Goal: Find contact information: Find contact information

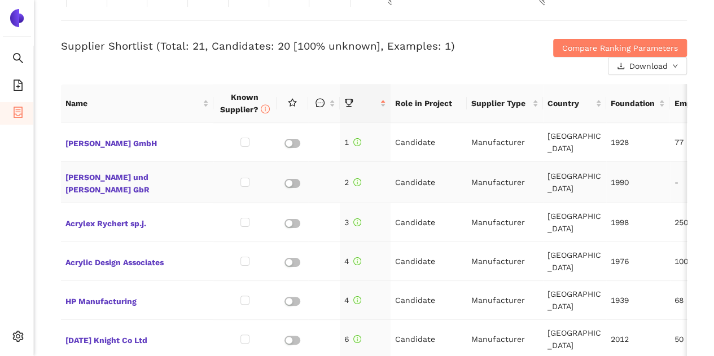
scroll to position [56, 0]
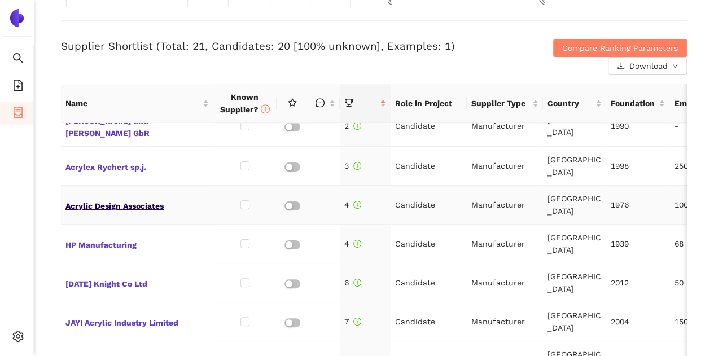
click at [153, 198] on span "Acrylic Design Associates" at bounding box center [136, 205] width 143 height 15
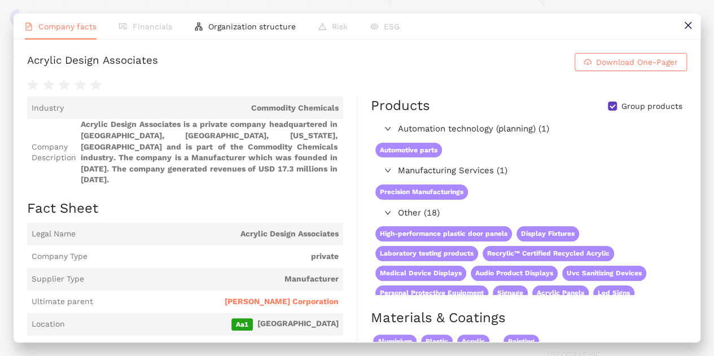
scroll to position [282, 0]
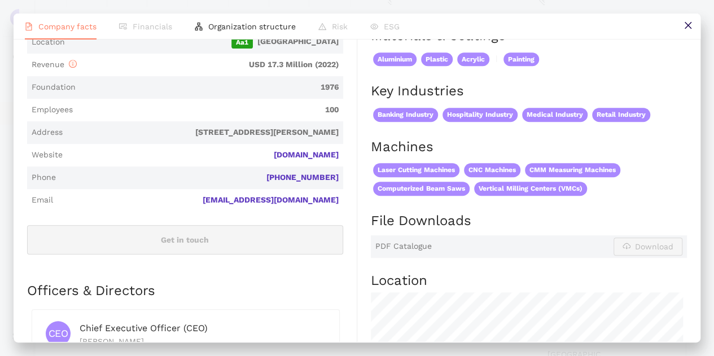
click at [1, 69] on div "Company facts Financials Organization structure Risk ESG Acrylic Design Associa…" at bounding box center [357, 178] width 714 height 356
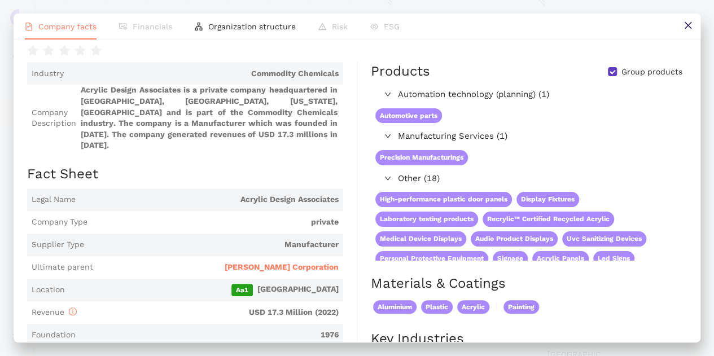
scroll to position [0, 0]
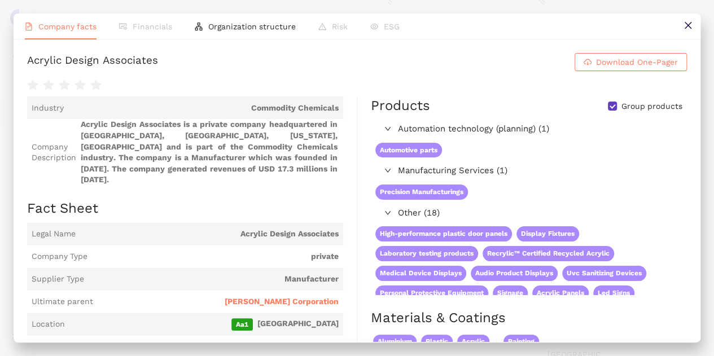
click at [480, 8] on div "Company facts Financials Organization structure Risk ESG Acrylic Design Associa…" at bounding box center [357, 178] width 714 height 356
click at [0, 133] on div "Company facts Financials Organization structure Risk ESG Acrylic Design Associa…" at bounding box center [357, 178] width 714 height 356
click at [684, 25] on icon "close" at bounding box center [688, 25] width 9 height 9
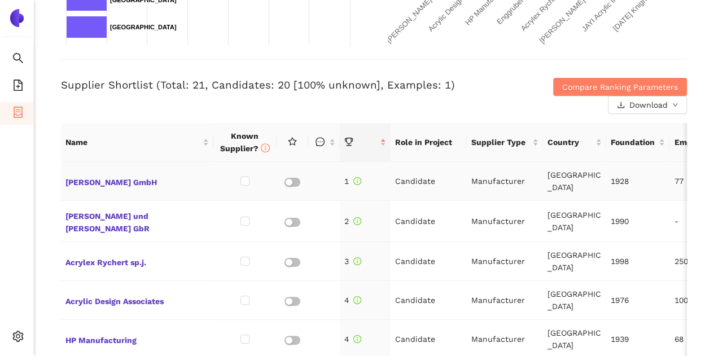
scroll to position [395, 0]
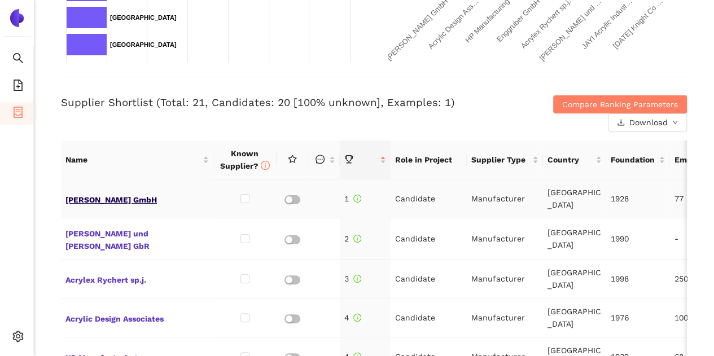
click at [99, 199] on span "[PERSON_NAME] GmbH" at bounding box center [136, 198] width 143 height 15
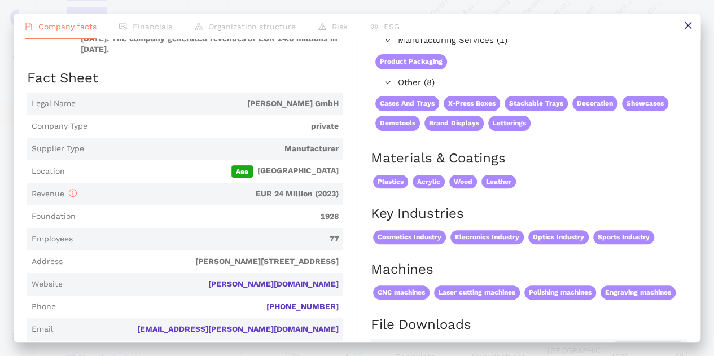
scroll to position [113, 0]
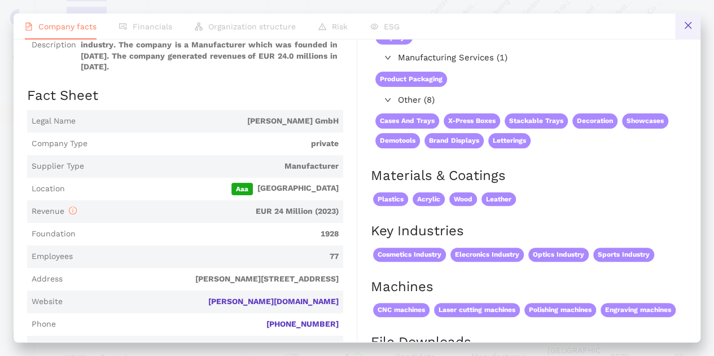
click at [689, 28] on icon "close" at bounding box center [688, 25] width 9 height 9
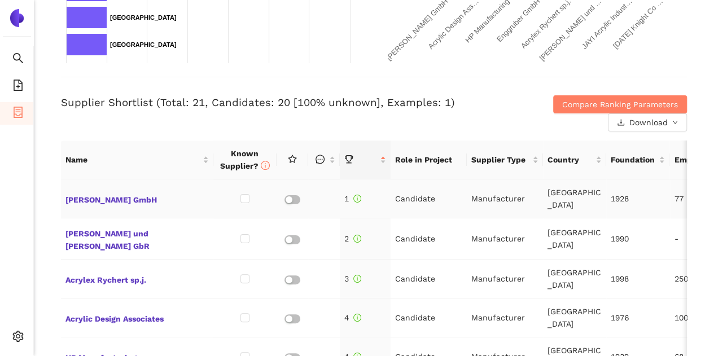
scroll to position [56, 0]
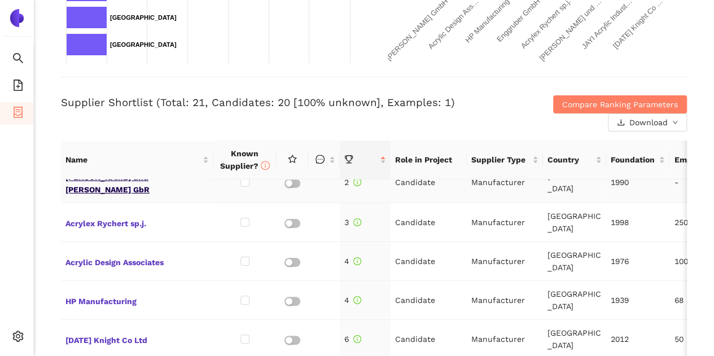
click at [186, 183] on span "[PERSON_NAME] und [PERSON_NAME] GbR" at bounding box center [136, 182] width 143 height 27
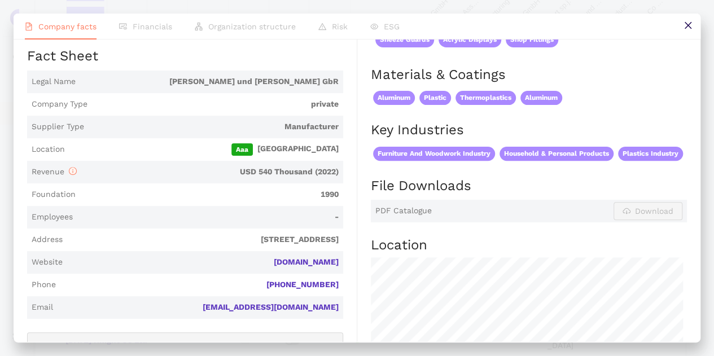
scroll to position [169, 0]
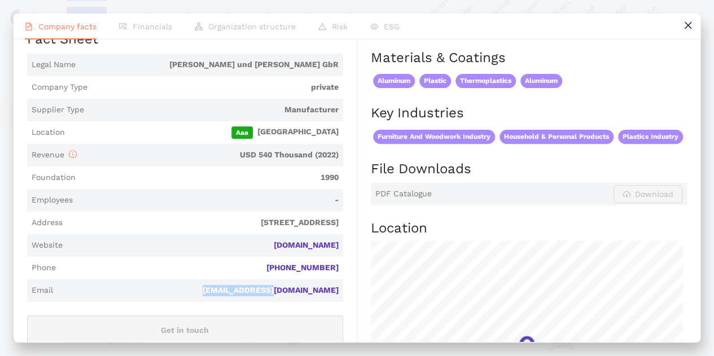
drag, startPoint x: 264, startPoint y: 292, endPoint x: 338, endPoint y: 295, distance: 73.4
click at [338, 295] on span "Email [EMAIL_ADDRESS][DOMAIN_NAME]" at bounding box center [185, 290] width 316 height 23
copy link "[EMAIL_ADDRESS][DOMAIN_NAME]"
click at [694, 28] on button at bounding box center [687, 26] width 25 height 25
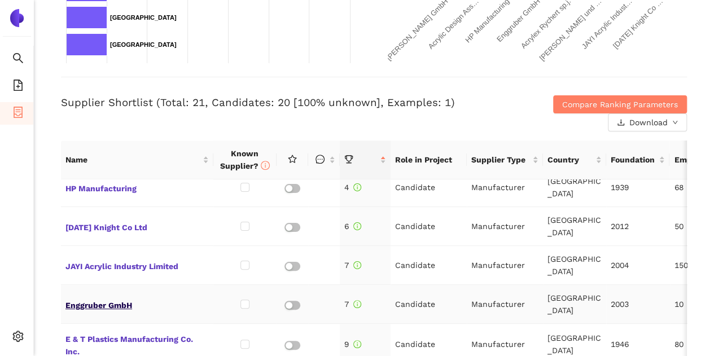
click at [126, 297] on span "Enggruber GmbH" at bounding box center [136, 304] width 143 height 15
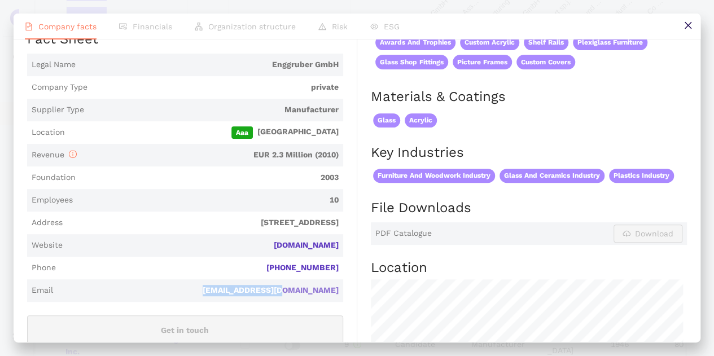
drag, startPoint x: 257, startPoint y: 290, endPoint x: 333, endPoint y: 292, distance: 76.2
click at [333, 292] on div "[EMAIL_ADDRESS][DOMAIN_NAME]" at bounding box center [198, 290] width 281 height 11
copy link "[EMAIL_ADDRESS][DOMAIN_NAME]"
drag, startPoint x: 690, startPoint y: 24, endPoint x: 386, endPoint y: 95, distance: 312.5
click at [690, 24] on icon "close" at bounding box center [688, 25] width 9 height 9
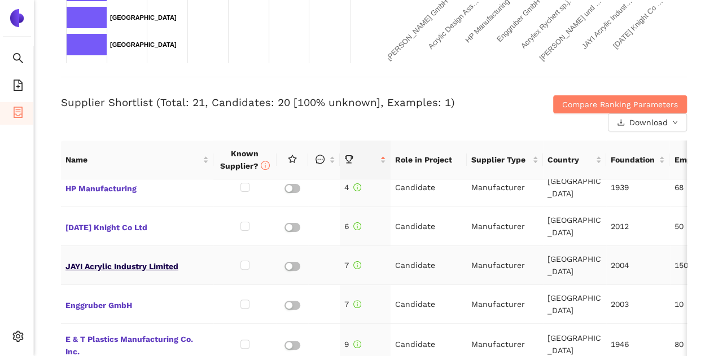
scroll to position [226, 0]
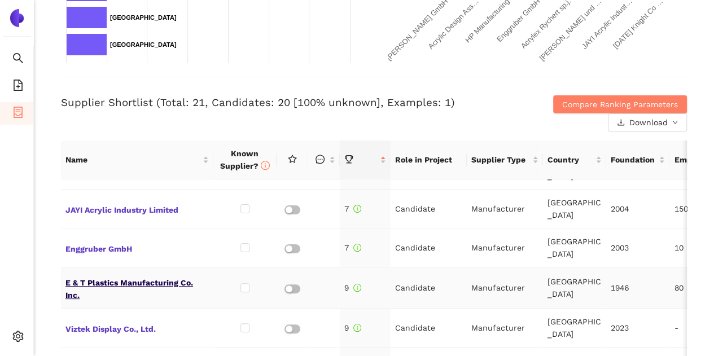
click at [173, 274] on span "E & T Plastics Manufacturing Co. Inc." at bounding box center [136, 287] width 143 height 27
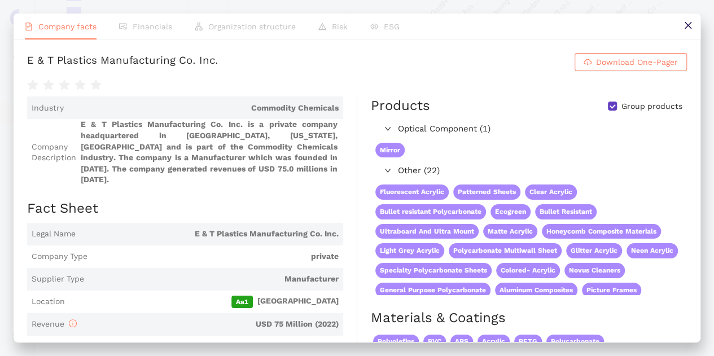
scroll to position [282, 0]
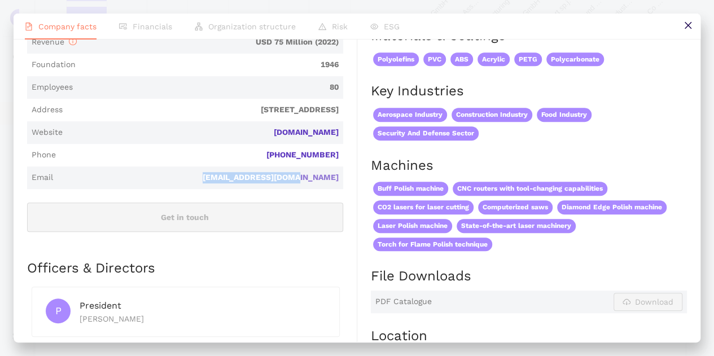
drag, startPoint x: 239, startPoint y: 174, endPoint x: 332, endPoint y: 179, distance: 92.7
click at [332, 179] on div "[EMAIL_ADDRESS][DOMAIN_NAME]" at bounding box center [198, 177] width 281 height 11
copy link "[EMAIL_ADDRESS][DOMAIN_NAME]"
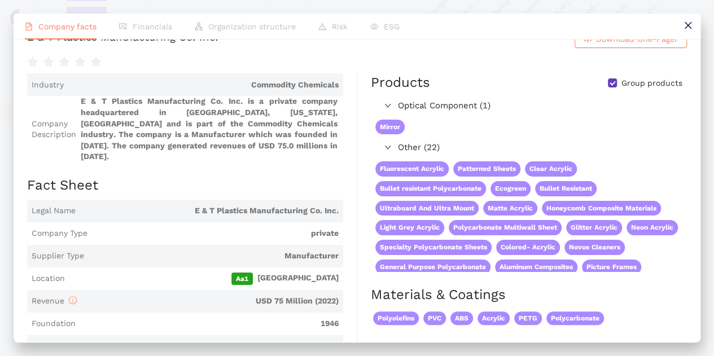
scroll to position [0, 0]
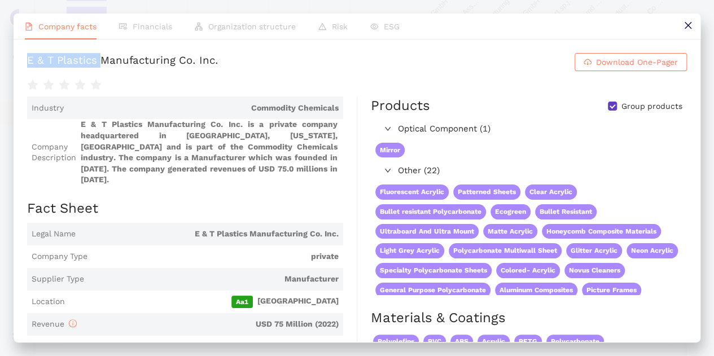
drag, startPoint x: 26, startPoint y: 65, endPoint x: 150, endPoint y: 68, distance: 123.7
click at [150, 68] on div "E & T Plastics Manufacturing Co. Inc. Download One-Pager Industry Commodity Che…" at bounding box center [357, 191] width 687 height 302
copy div "E & T Plastics"
click at [696, 27] on button at bounding box center [687, 26] width 25 height 25
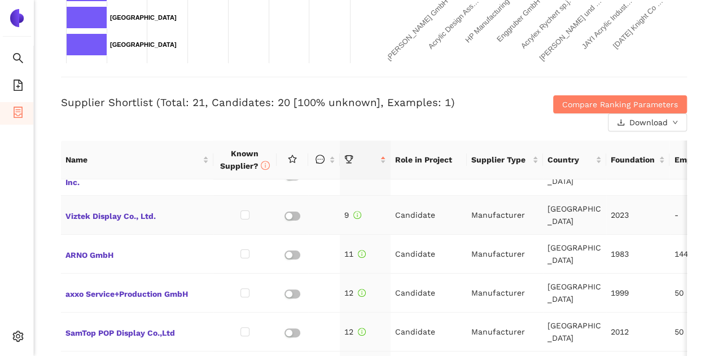
scroll to position [282, 0]
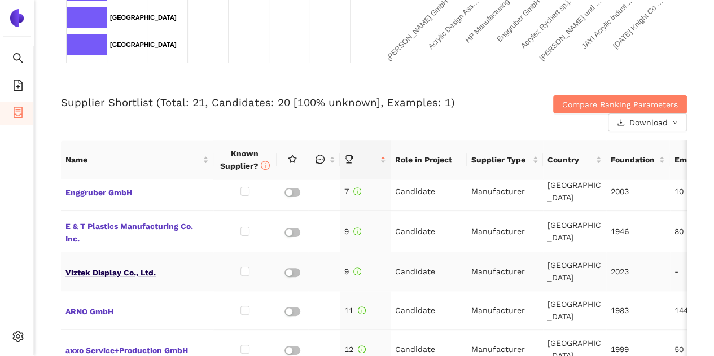
click at [147, 264] on span "Viztek Display Co., Ltd." at bounding box center [136, 271] width 143 height 15
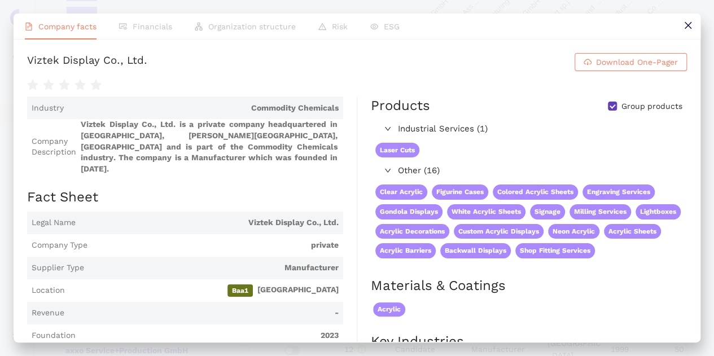
scroll to position [226, 0]
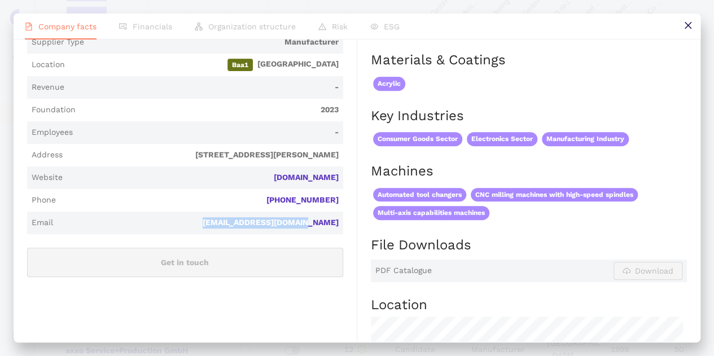
drag, startPoint x: 238, startPoint y: 221, endPoint x: 337, endPoint y: 222, distance: 99.4
click at [337, 222] on span "Email [EMAIL_ADDRESS][DOMAIN_NAME]" at bounding box center [185, 223] width 316 height 23
copy link "[EMAIL_ADDRESS][DOMAIN_NAME]"
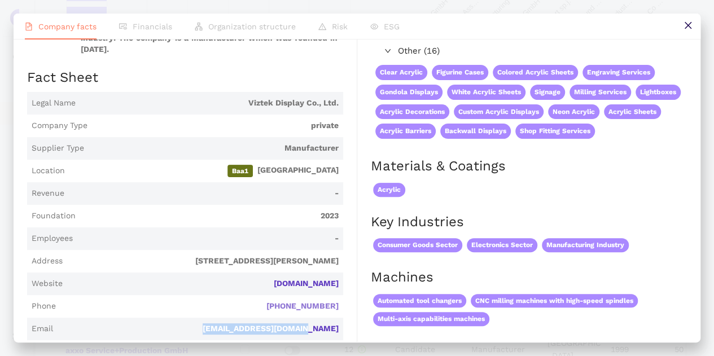
scroll to position [0, 0]
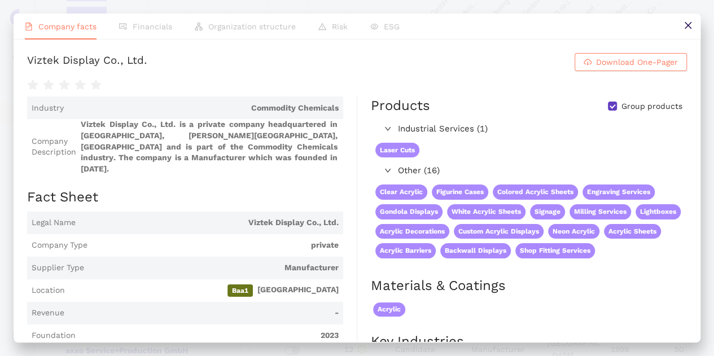
click at [0, 194] on div "Company facts Financials Organization structure Risk ESG Viztek Display Co., Lt…" at bounding box center [357, 178] width 714 height 356
click at [684, 25] on icon "close" at bounding box center [688, 25] width 9 height 9
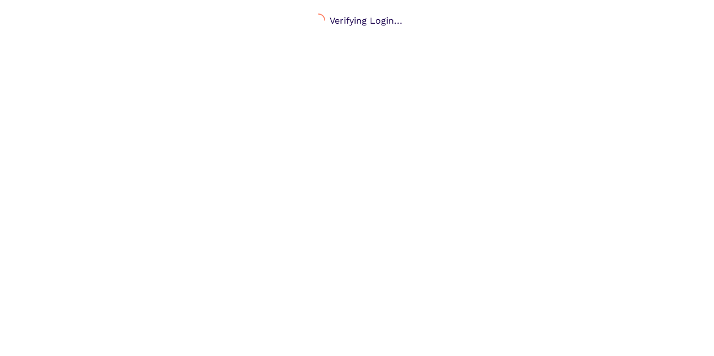
scroll to position [14, 0]
